Goal: Information Seeking & Learning: Learn about a topic

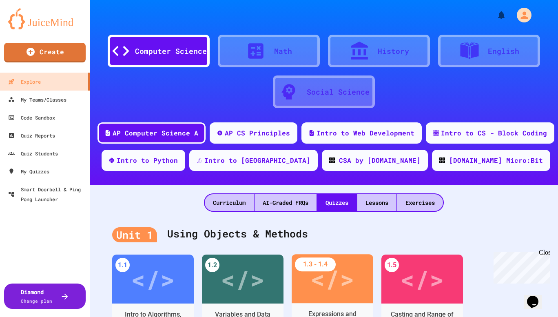
scroll to position [163, 0]
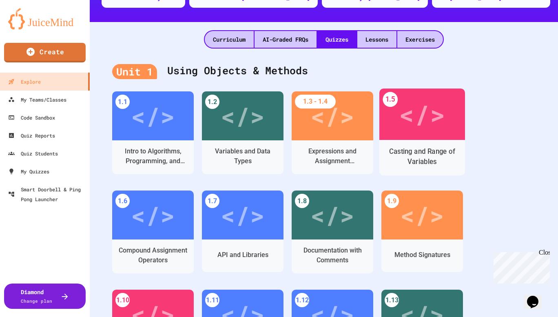
click at [415, 127] on div "</>" at bounding box center [422, 114] width 46 height 38
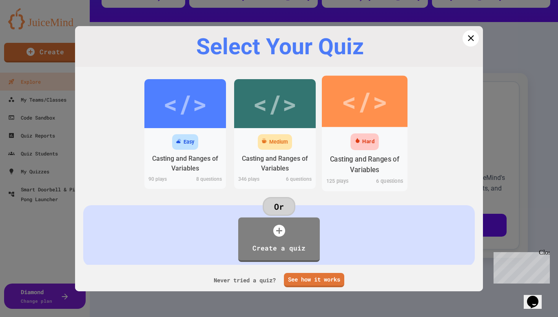
click at [360, 147] on div "Hard" at bounding box center [365, 141] width 28 height 17
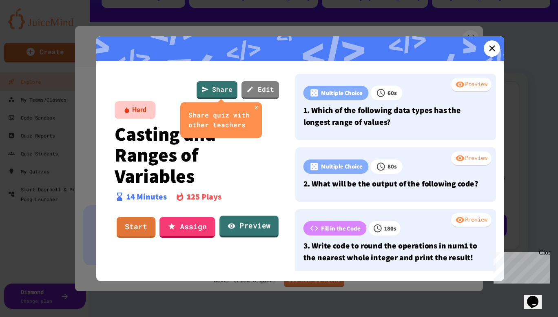
click at [252, 225] on link "Preview" at bounding box center [249, 226] width 59 height 22
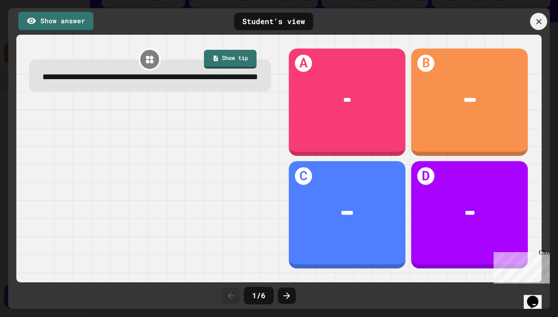
click at [539, 21] on icon at bounding box center [538, 21] width 5 height 5
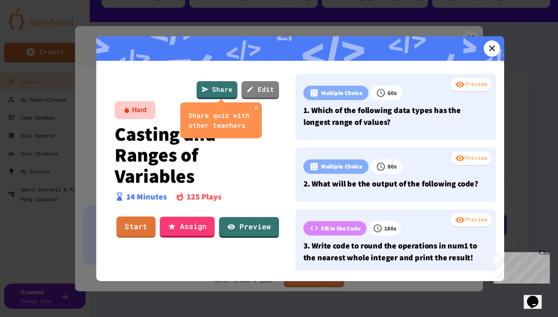
click at [138, 226] on link "Start" at bounding box center [136, 226] width 39 height 21
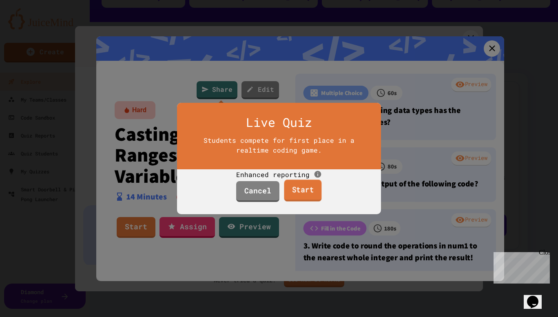
click at [295, 202] on link "Start" at bounding box center [303, 191] width 38 height 22
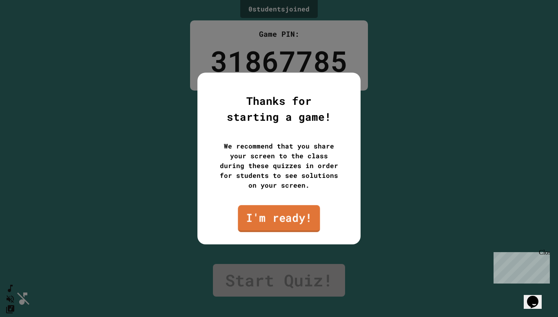
click at [295, 221] on link "I'm ready!" at bounding box center [279, 218] width 82 height 27
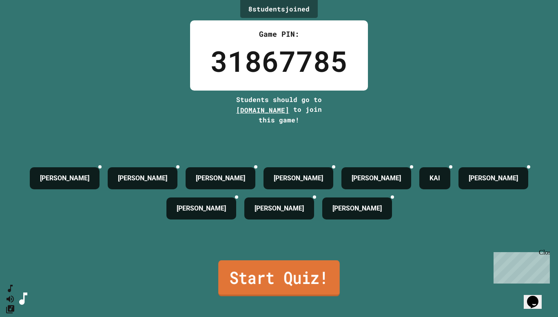
click at [271, 282] on link "Start Quiz!" at bounding box center [279, 278] width 122 height 36
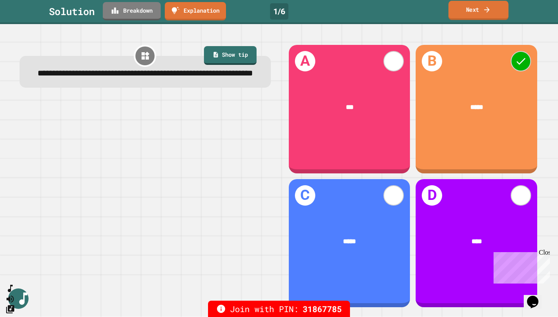
click at [476, 12] on link "Next" at bounding box center [479, 10] width 60 height 19
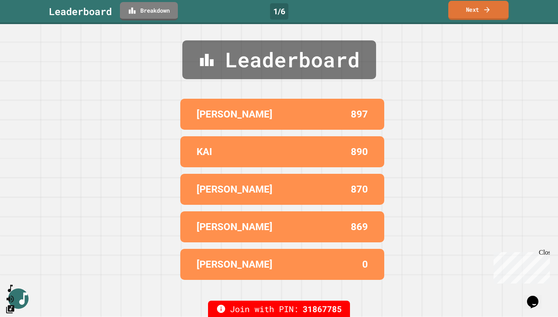
click at [476, 12] on link "Next" at bounding box center [479, 10] width 60 height 19
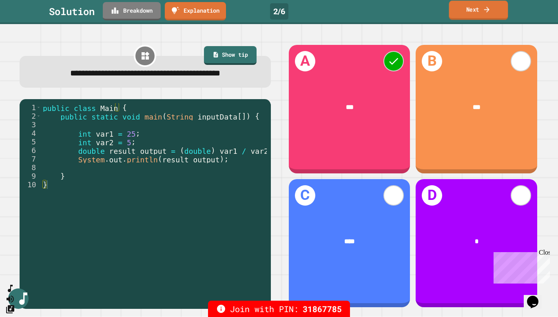
click at [489, 19] on link "Next" at bounding box center [478, 10] width 59 height 19
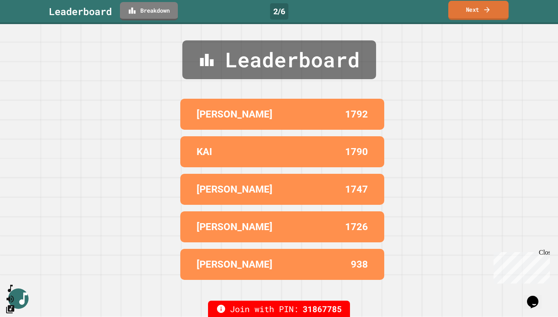
click at [493, 17] on link "Next" at bounding box center [479, 10] width 60 height 19
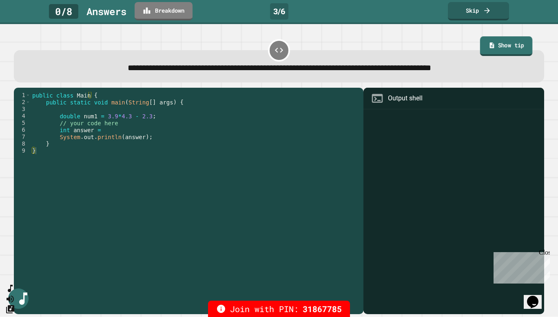
click at [498, 50] on link "Show tip" at bounding box center [506, 46] width 53 height 20
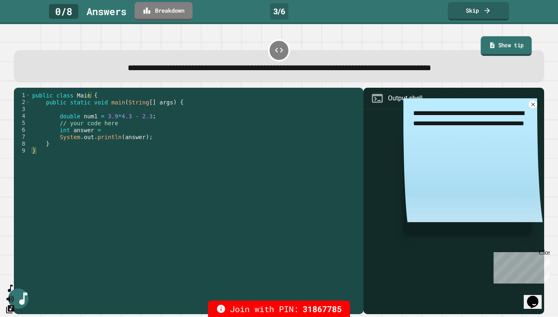
type textarea "*"
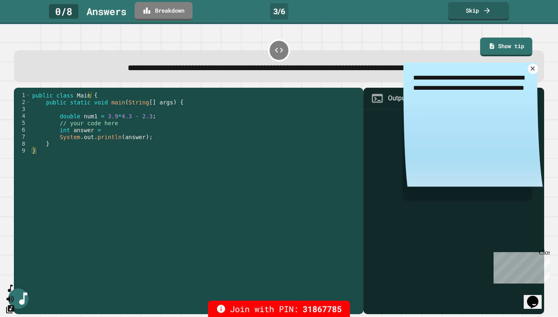
click at [530, 71] on icon at bounding box center [533, 68] width 7 height 7
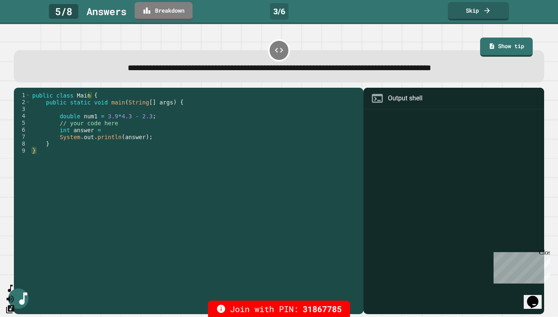
type textarea "*"
click at [296, 233] on div "public class Main { public static void main ( String [ ] args ) { double num1 =…" at bounding box center [195, 196] width 329 height 208
click at [386, 153] on div at bounding box center [454, 212] width 173 height 203
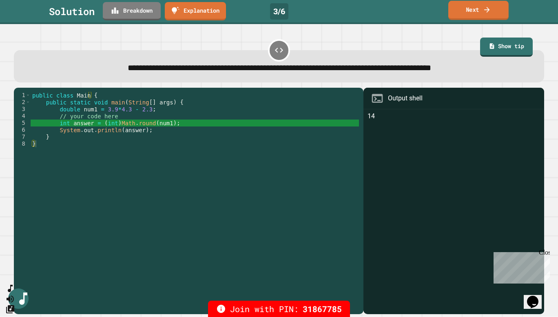
click at [479, 15] on link "Next" at bounding box center [479, 10] width 60 height 19
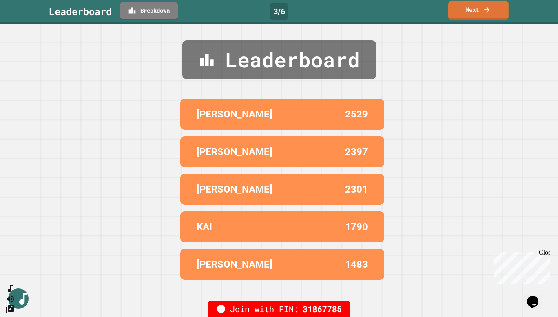
click at [478, 11] on link "Next" at bounding box center [479, 10] width 60 height 19
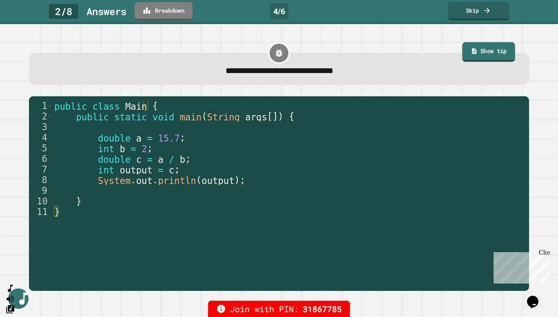
click at [472, 50] on link "Show tip" at bounding box center [488, 52] width 53 height 20
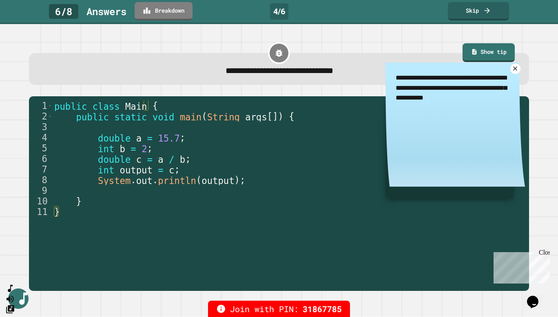
click at [512, 72] on icon at bounding box center [515, 68] width 7 height 7
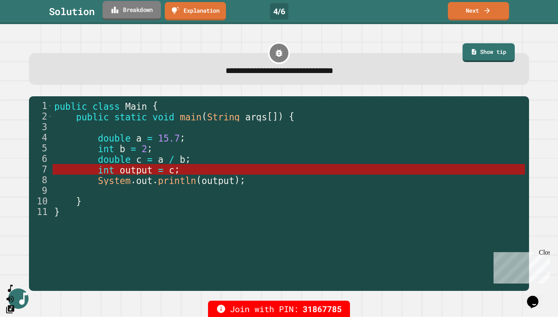
click at [115, 14] on link "Breakdown" at bounding box center [131, 10] width 58 height 19
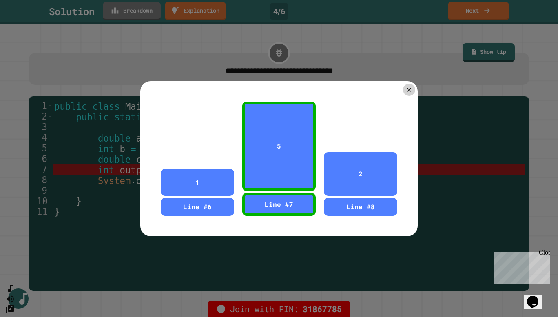
click at [401, 92] on div "1 Line #6 5 Line #7 2 Line #8" at bounding box center [279, 158] width 278 height 155
click at [408, 87] on icon at bounding box center [409, 90] width 8 height 8
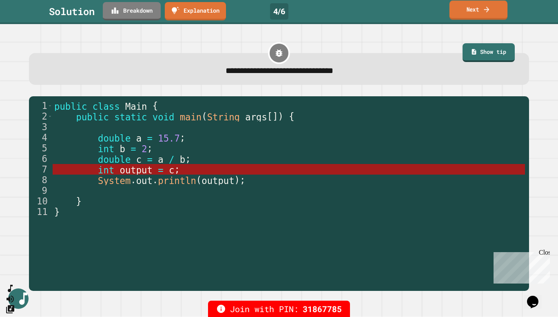
click at [486, 8] on icon at bounding box center [487, 9] width 8 height 9
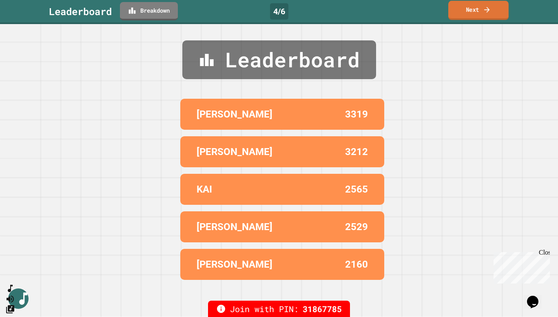
click at [480, 9] on link "Next" at bounding box center [479, 10] width 60 height 19
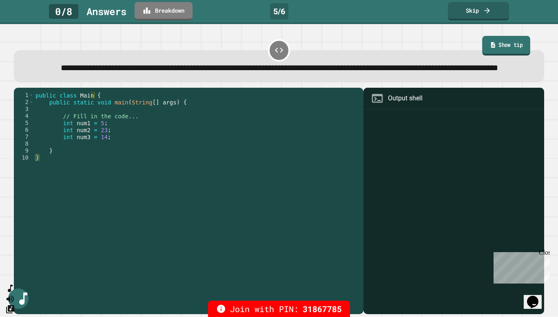
click at [491, 57] on div "**********" at bounding box center [279, 60] width 536 height 50
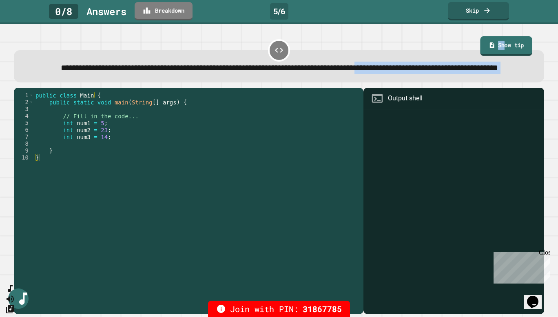
click at [493, 44] on link "Show tip" at bounding box center [507, 46] width 52 height 20
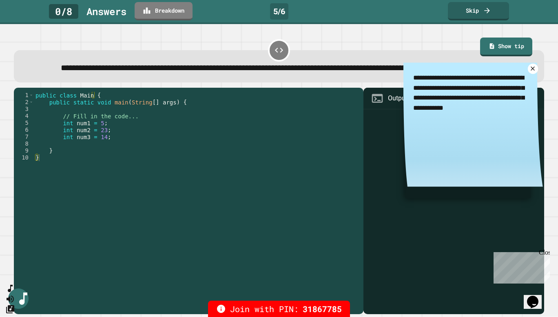
click at [530, 72] on icon at bounding box center [533, 68] width 7 height 7
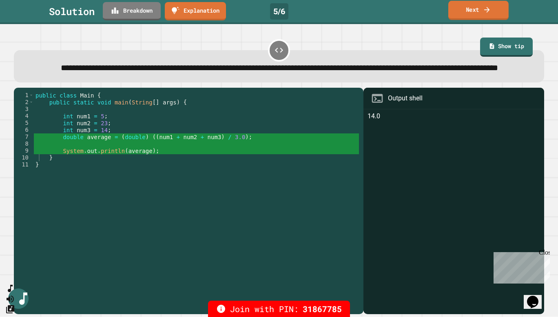
click at [475, 9] on link "Next" at bounding box center [479, 10] width 60 height 19
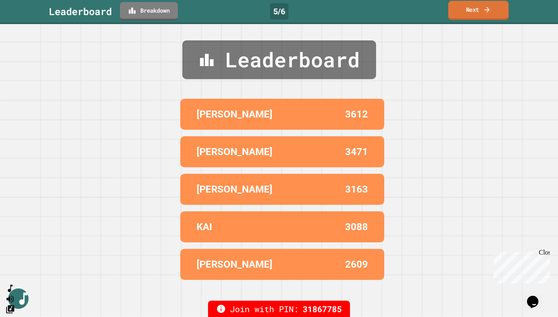
click at [475, 9] on link "Next" at bounding box center [479, 10] width 60 height 19
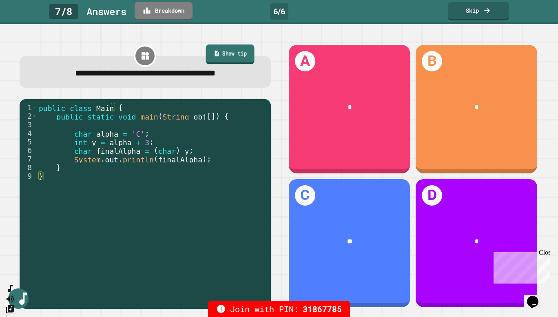
click at [225, 62] on link "Show tip" at bounding box center [230, 54] width 49 height 20
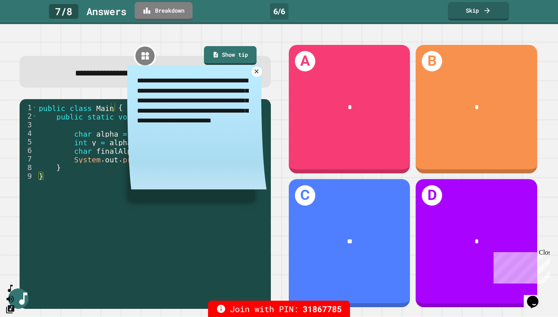
click at [253, 75] on icon at bounding box center [256, 71] width 7 height 7
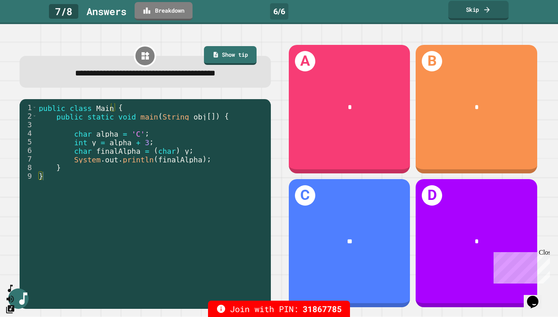
click at [470, 16] on link "Skip" at bounding box center [479, 10] width 60 height 19
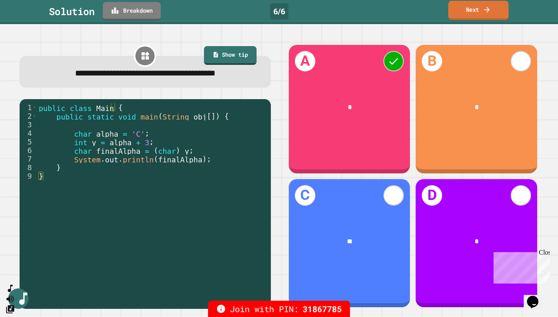
drag, startPoint x: 470, startPoint y: 16, endPoint x: 470, endPoint y: 20, distance: 4.5
click at [470, 20] on link "Next" at bounding box center [479, 10] width 60 height 19
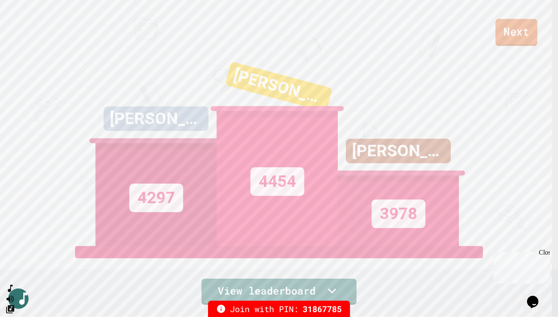
click at [514, 42] on link "Next" at bounding box center [517, 32] width 42 height 27
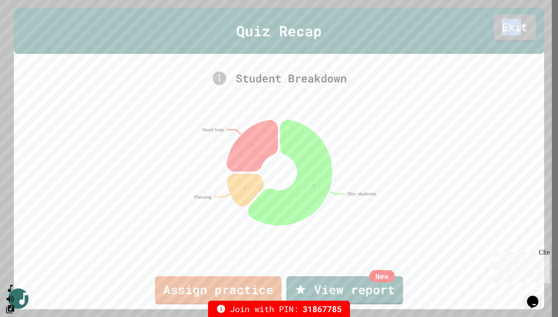
click at [514, 43] on div "Quiz Recap Exit" at bounding box center [279, 31] width 531 height 46
click at [509, 25] on link "Exit" at bounding box center [515, 28] width 42 height 27
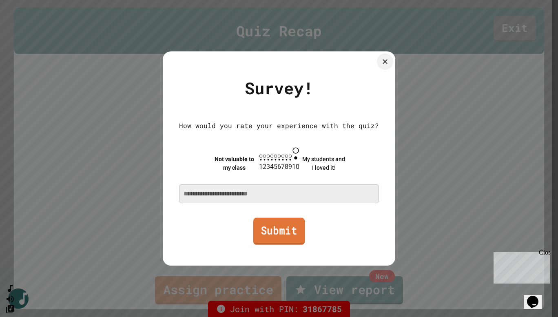
click at [276, 234] on link "Submit" at bounding box center [278, 231] width 51 height 27
type textarea "*"
